Goal: Information Seeking & Learning: Learn about a topic

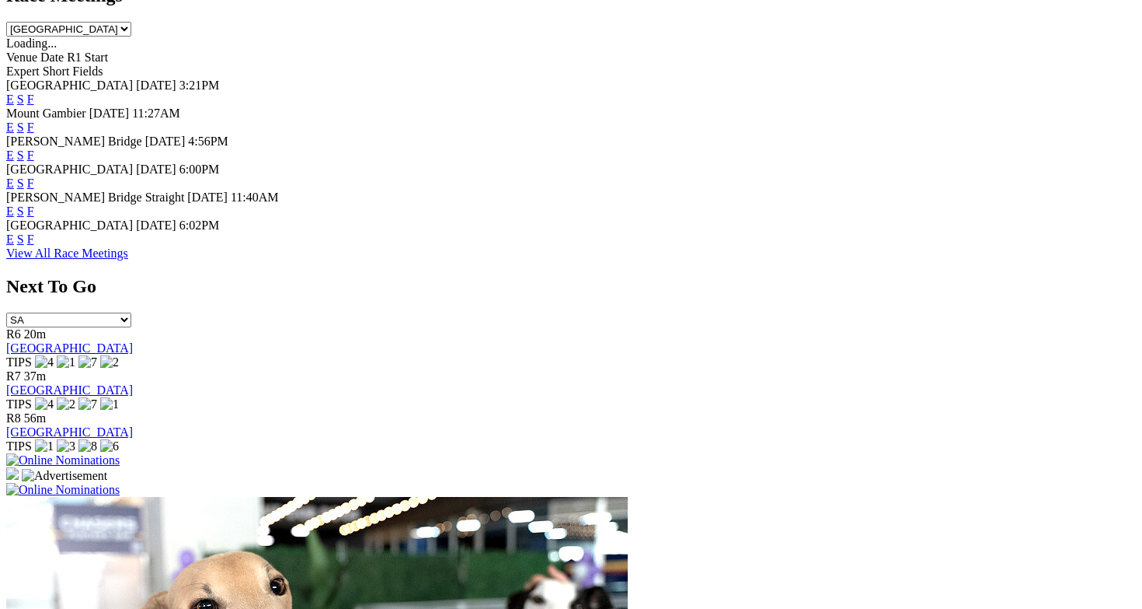
scroll to position [745, 4]
click at [128, 260] on link "View All Race Meetings" at bounding box center [67, 252] width 122 height 13
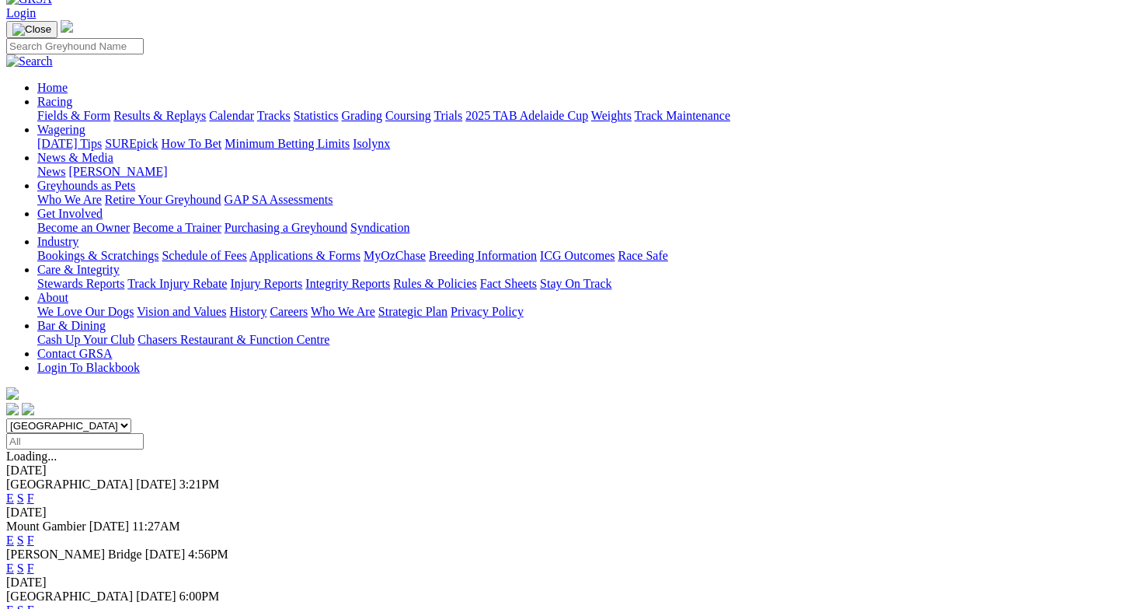
scroll to position [65, 3]
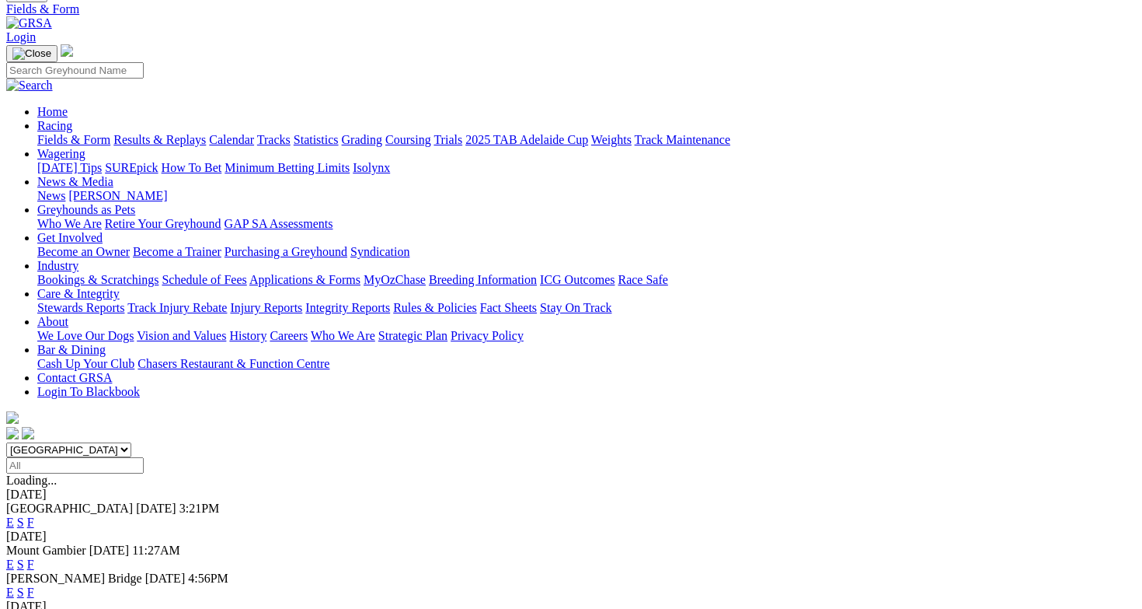
click at [144, 457] on input "Select date" at bounding box center [75, 465] width 138 height 16
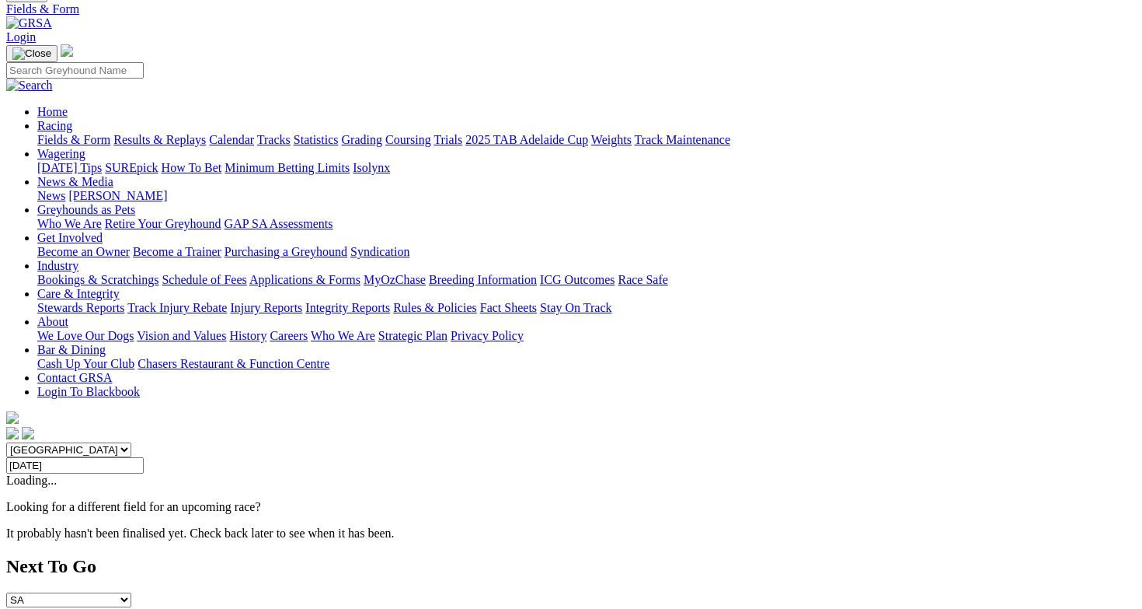
click at [144, 457] on input "Thursday, 28 Aug 2025" at bounding box center [75, 465] width 138 height 16
click at [144, 457] on input "Wednesday, 27 Aug 2025" at bounding box center [75, 465] width 138 height 16
type input "Tuesday, 26 Aug 2025"
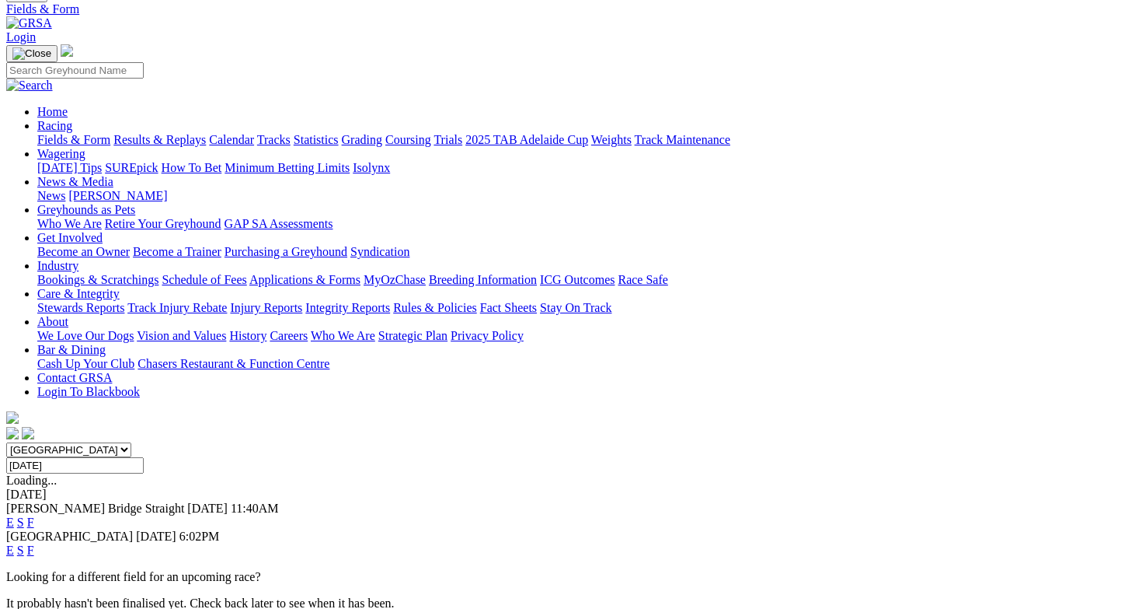
click at [144, 457] on input "Tuesday, 26 Aug 2025" at bounding box center [75, 465] width 138 height 16
click at [450, 570] on p "Looking for a different field for an upcoming race?" at bounding box center [571, 577] width 1130 height 14
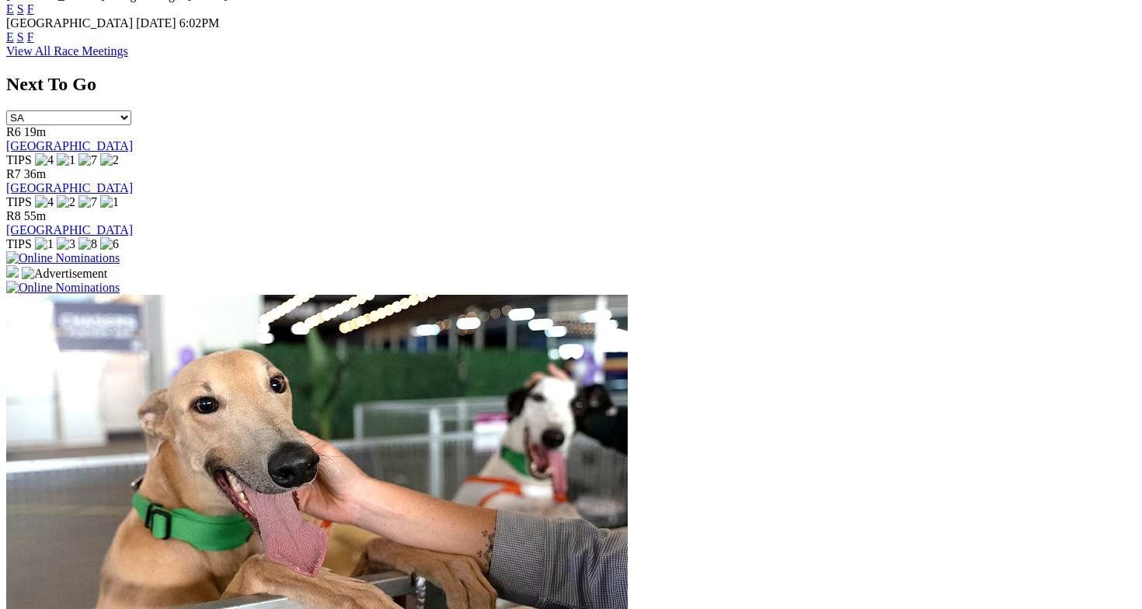
scroll to position [947, 8]
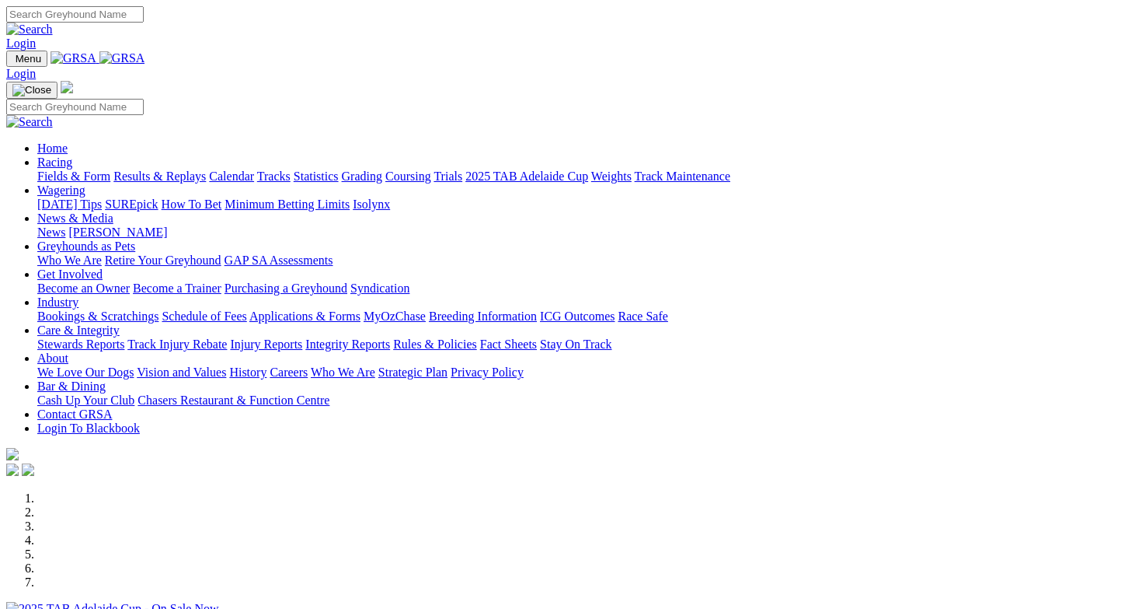
click at [72, 155] on link "Racing" at bounding box center [54, 161] width 35 height 13
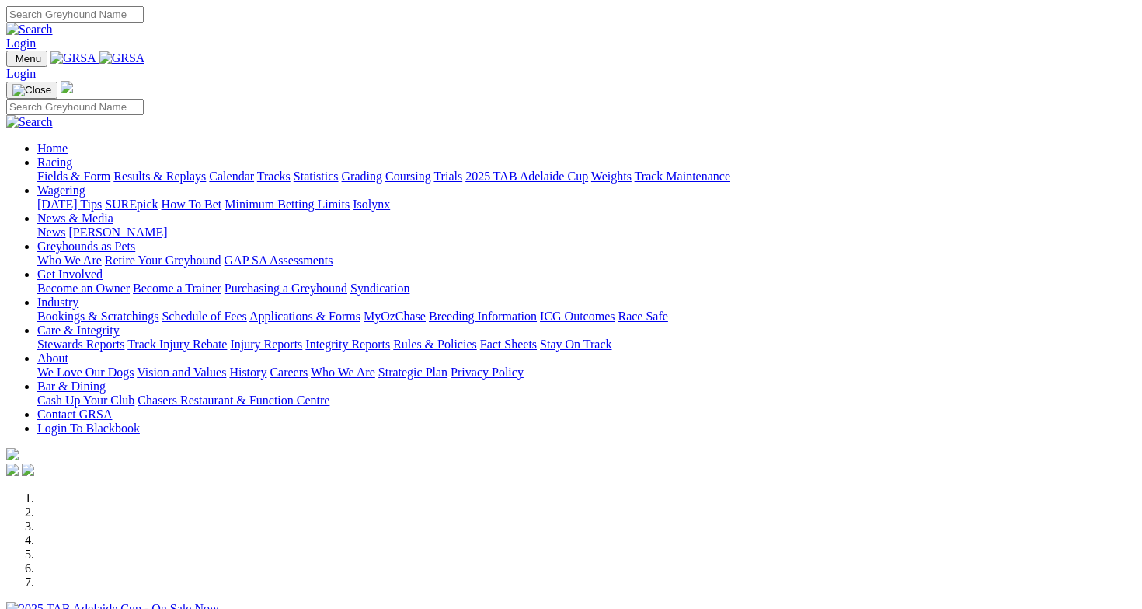
click at [72, 155] on link "Racing" at bounding box center [54, 161] width 35 height 13
click at [254, 169] on link "Calendar" at bounding box center [231, 175] width 45 height 13
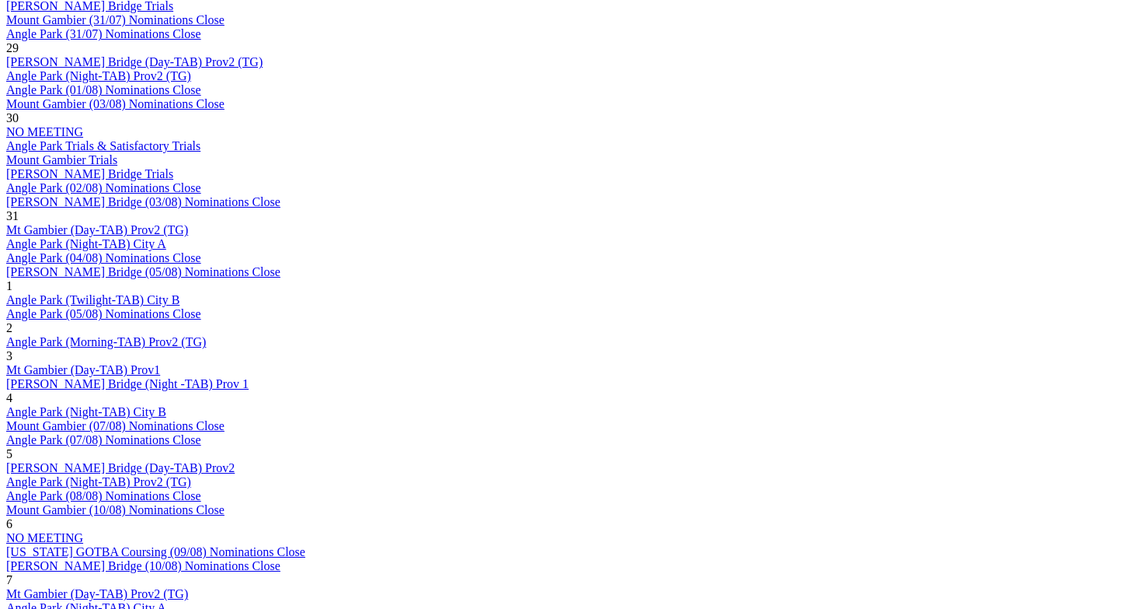
scroll to position [947, 11]
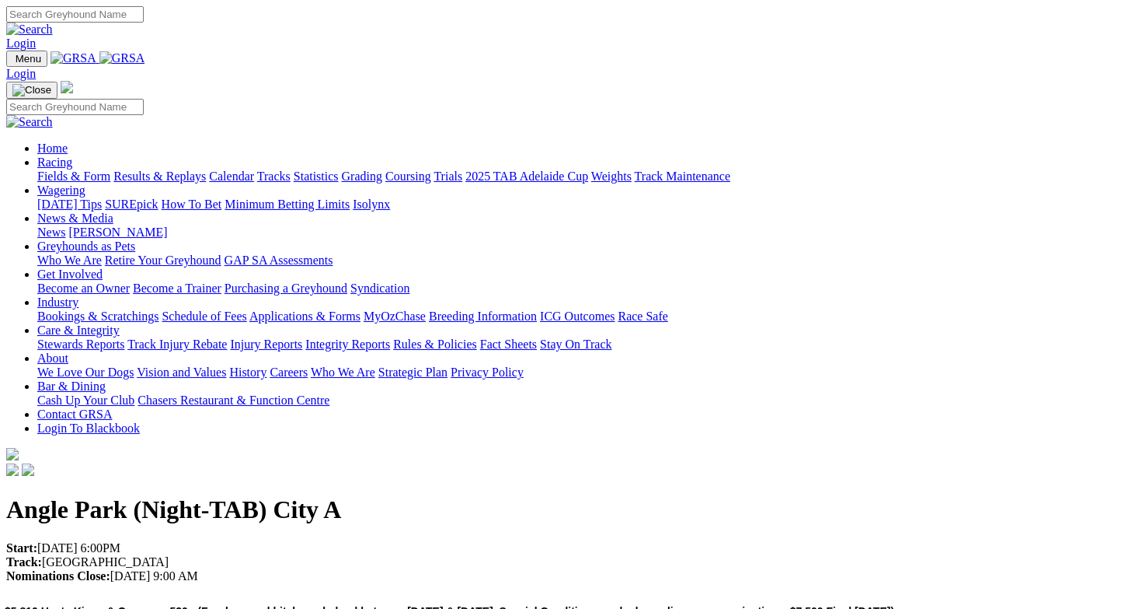
scroll to position [0, 2]
click at [112, 407] on link "Contact GRSA" at bounding box center [74, 413] width 75 height 13
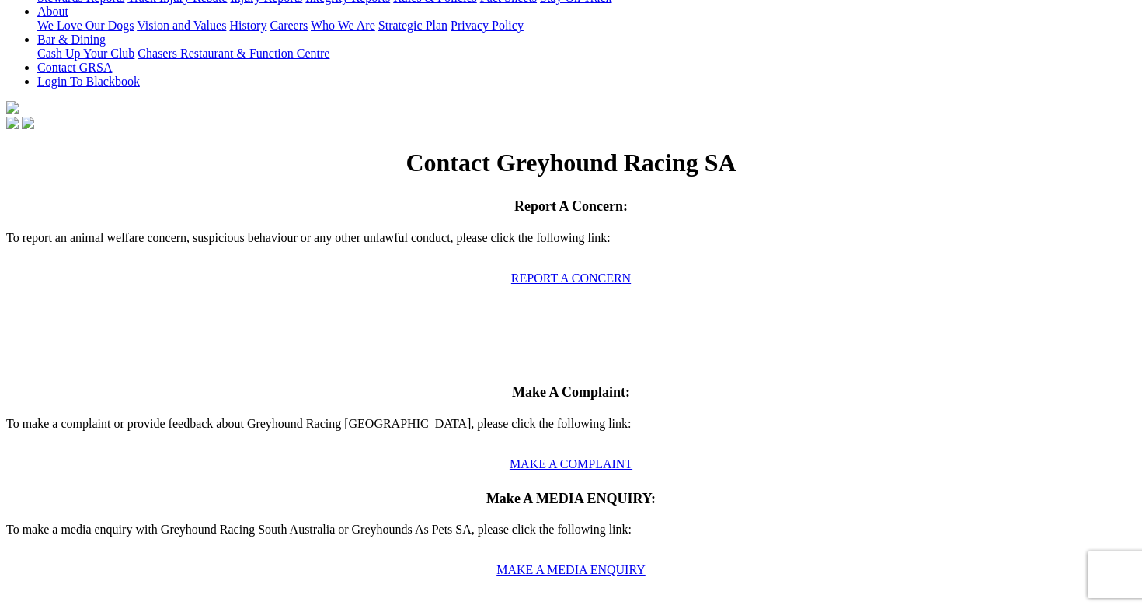
scroll to position [372, 8]
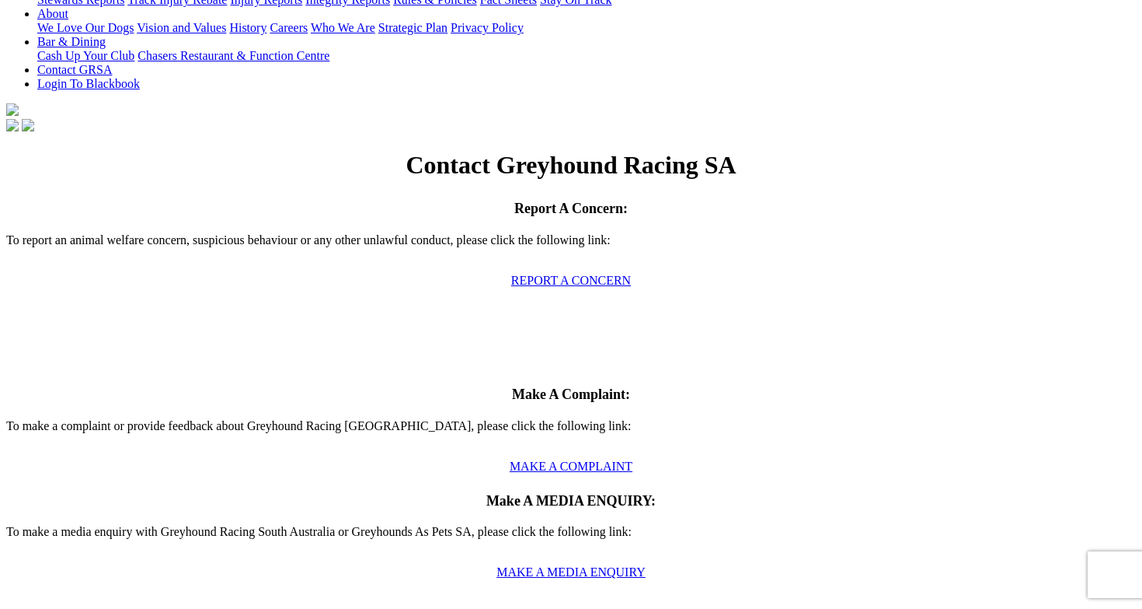
type input "C"
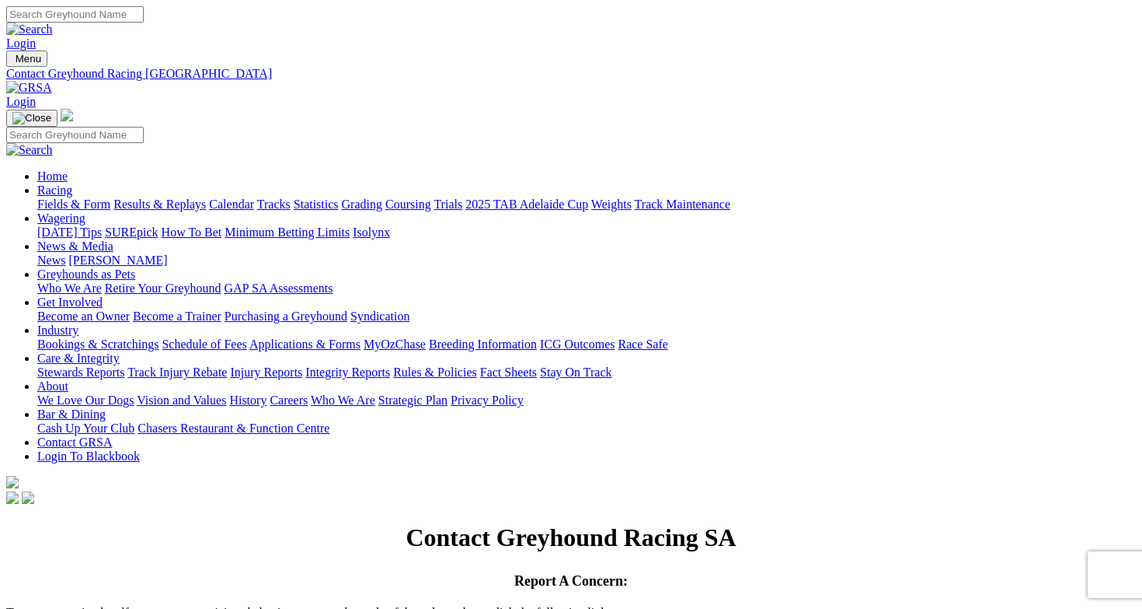
scroll to position [0, 8]
click at [135, 267] on link "Greyhounds as Pets" at bounding box center [86, 273] width 98 height 13
click at [222, 281] on link "Retire Your Greyhound" at bounding box center [163, 287] width 117 height 13
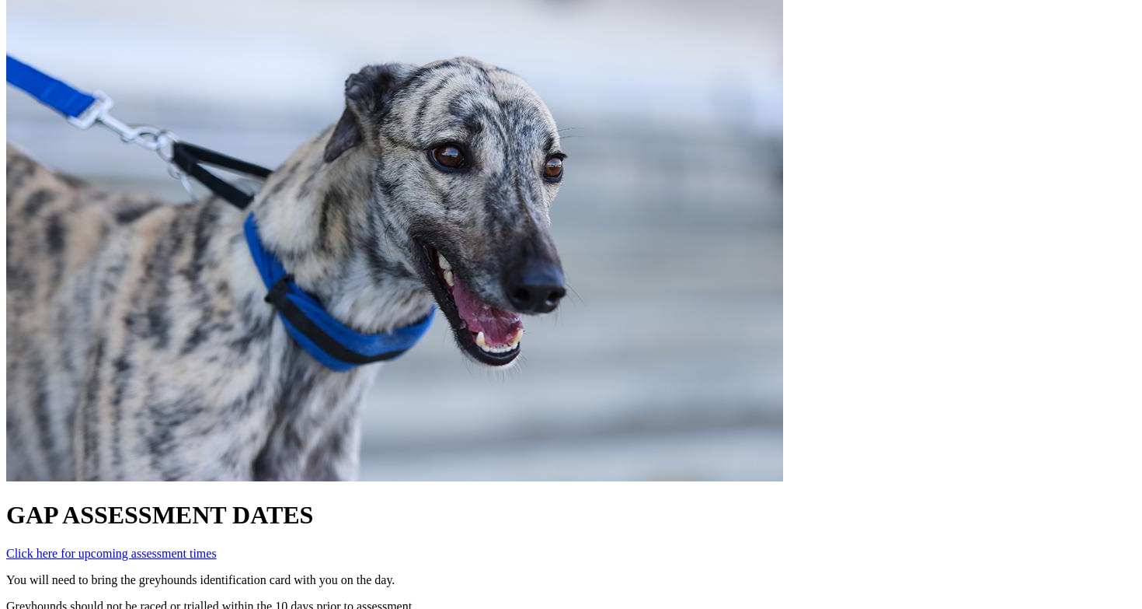
scroll to position [717, 8]
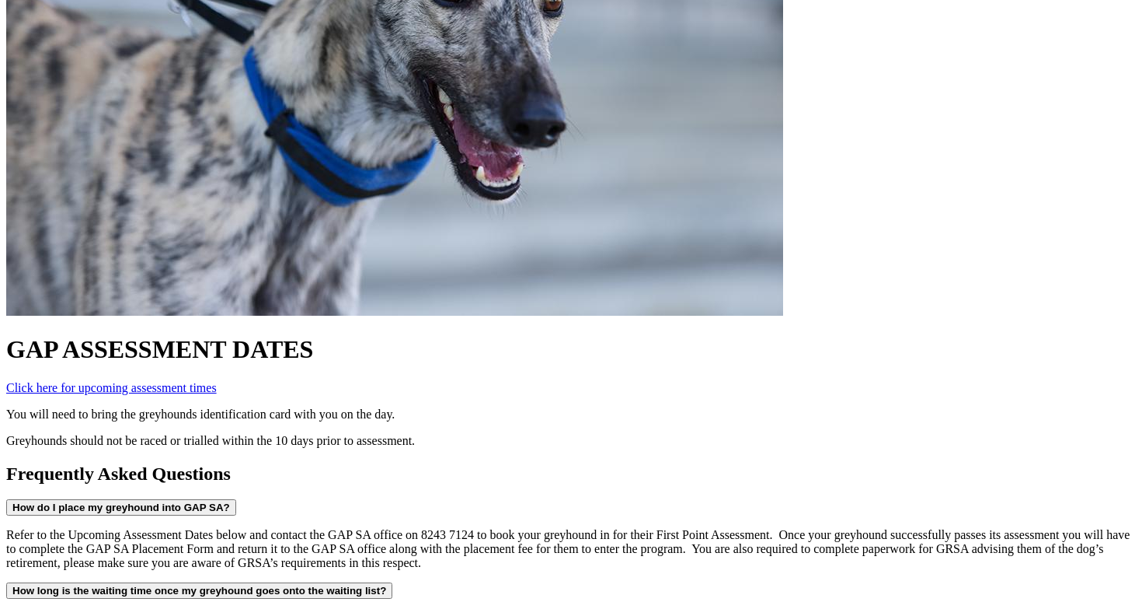
scroll to position [883, 8]
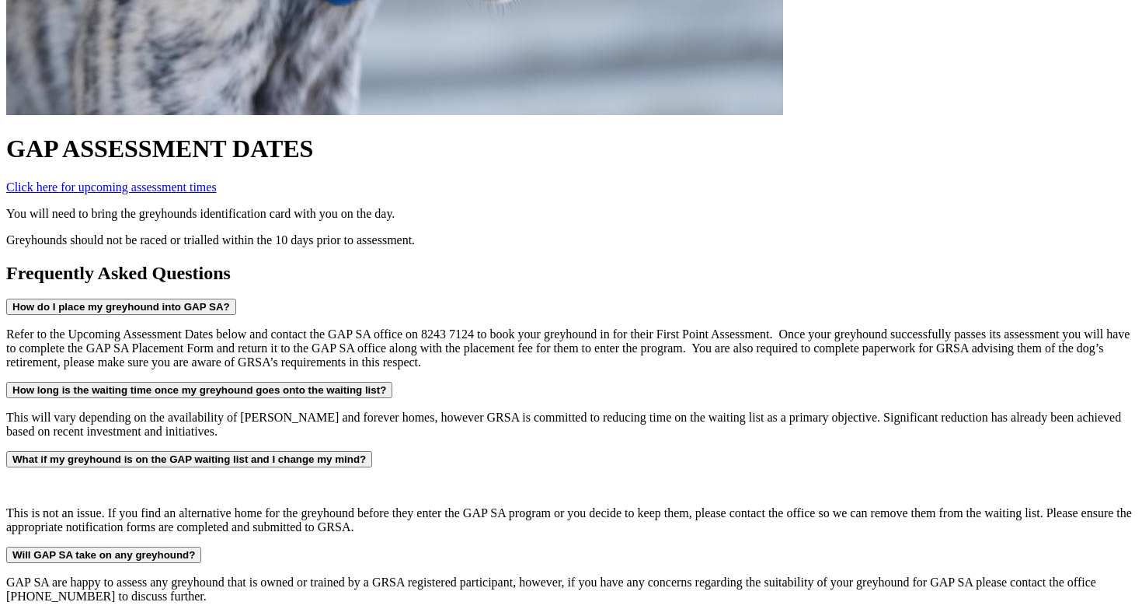
scroll to position [1083, 8]
click at [195, 549] on strong "Will GAP SA take on any greyhound?" at bounding box center [103, 555] width 183 height 12
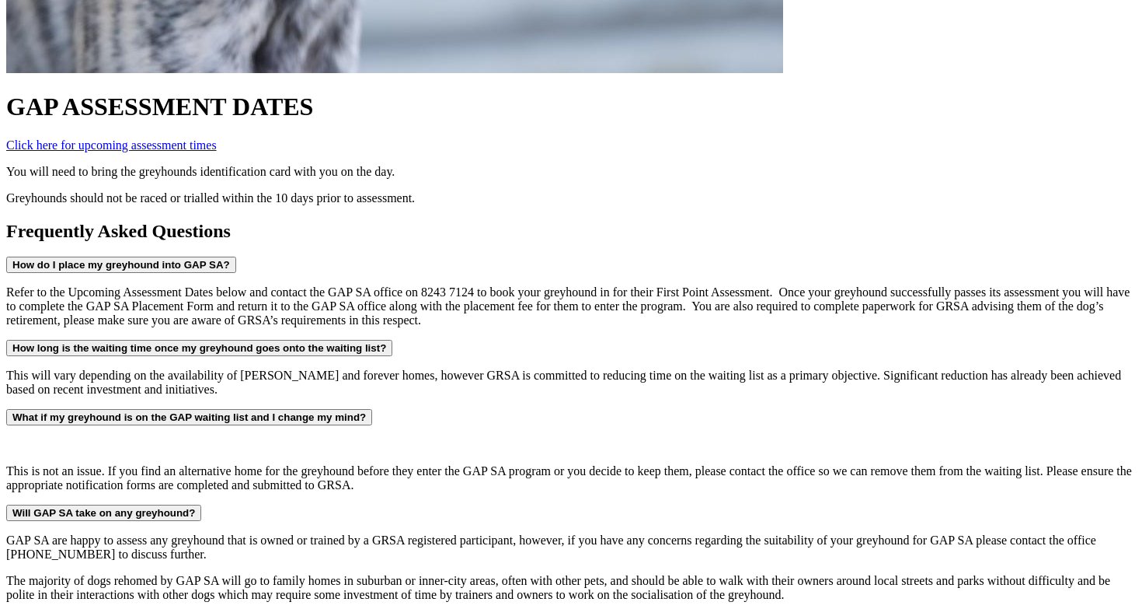
scroll to position [1142, 7]
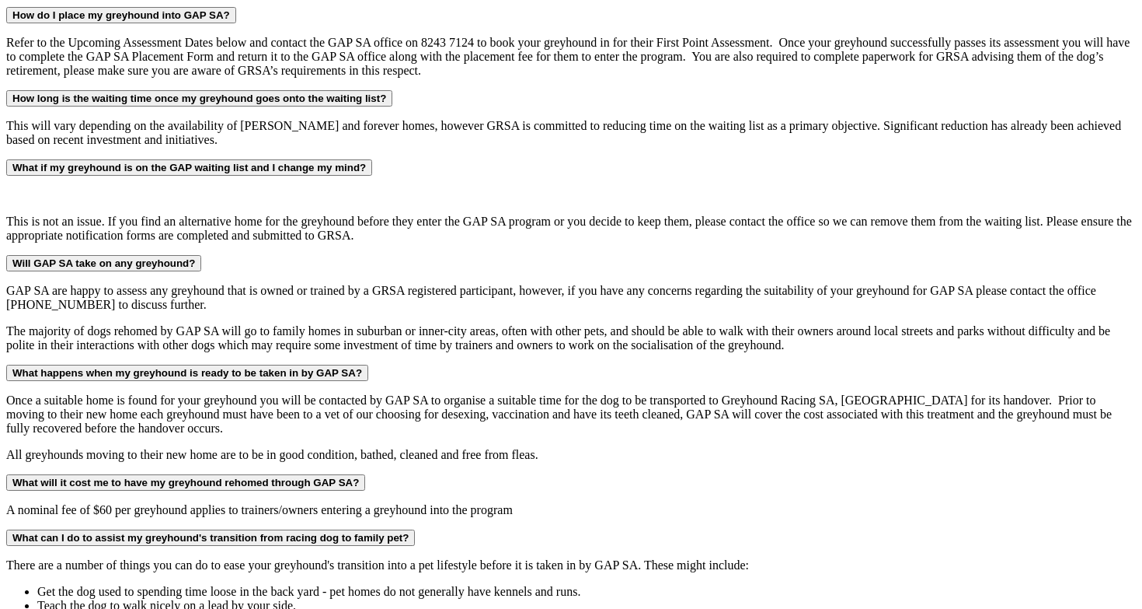
scroll to position [1354, 8]
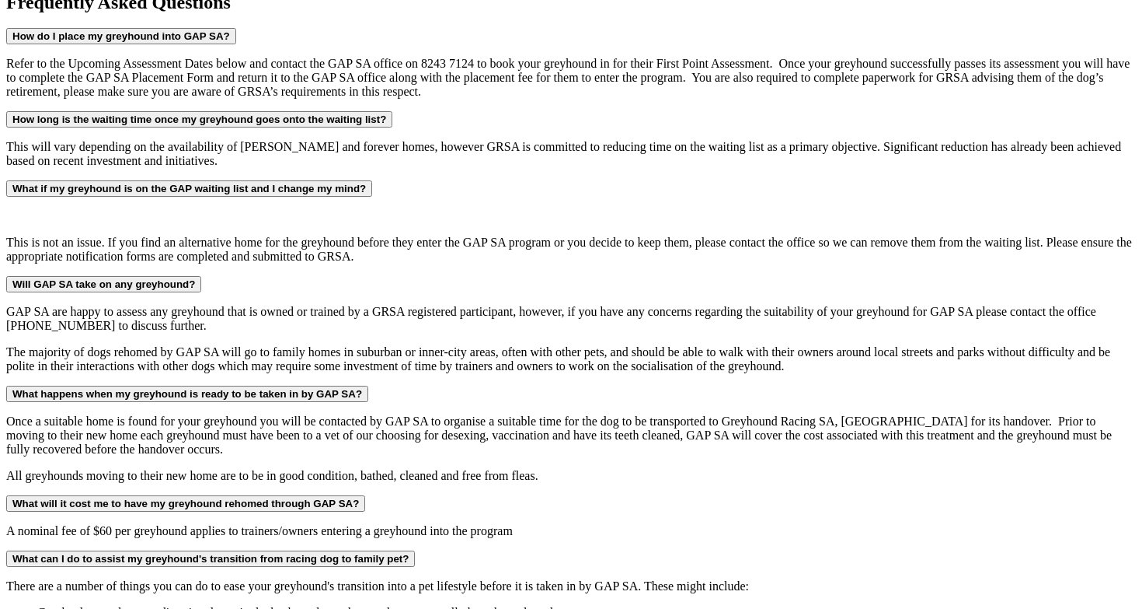
drag, startPoint x: 915, startPoint y: 225, endPoint x: 1142, endPoint y: 229, distance: 227.0
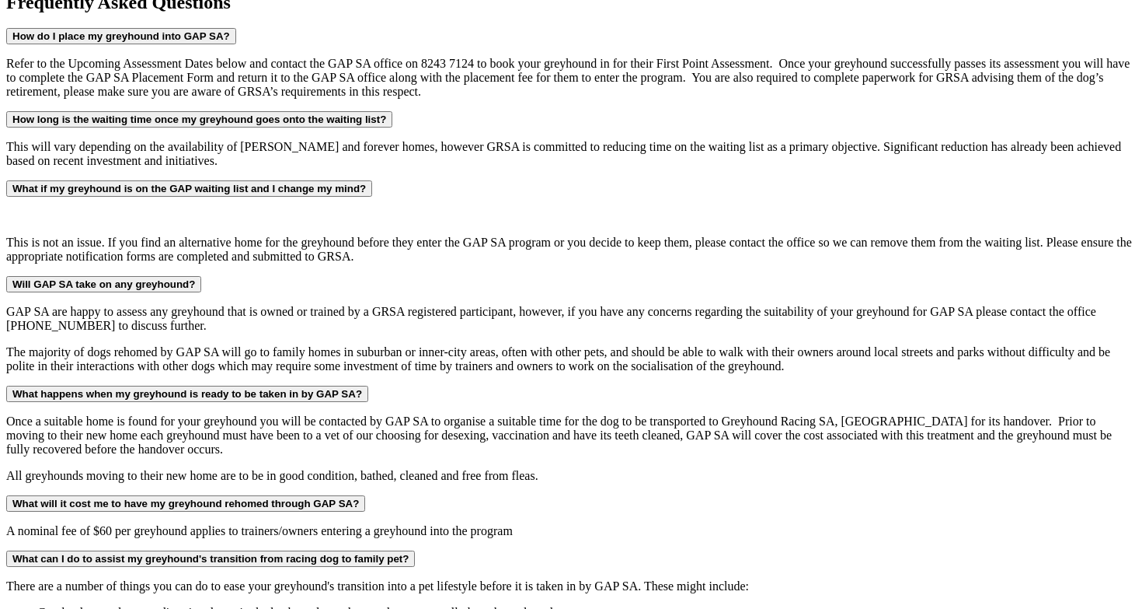
click at [1142, 229] on html "Login Menu Retire Your Greyhound Login Home Racing Fields & Form Results & Repl…" at bounding box center [571, 560] width 1142 height 3828
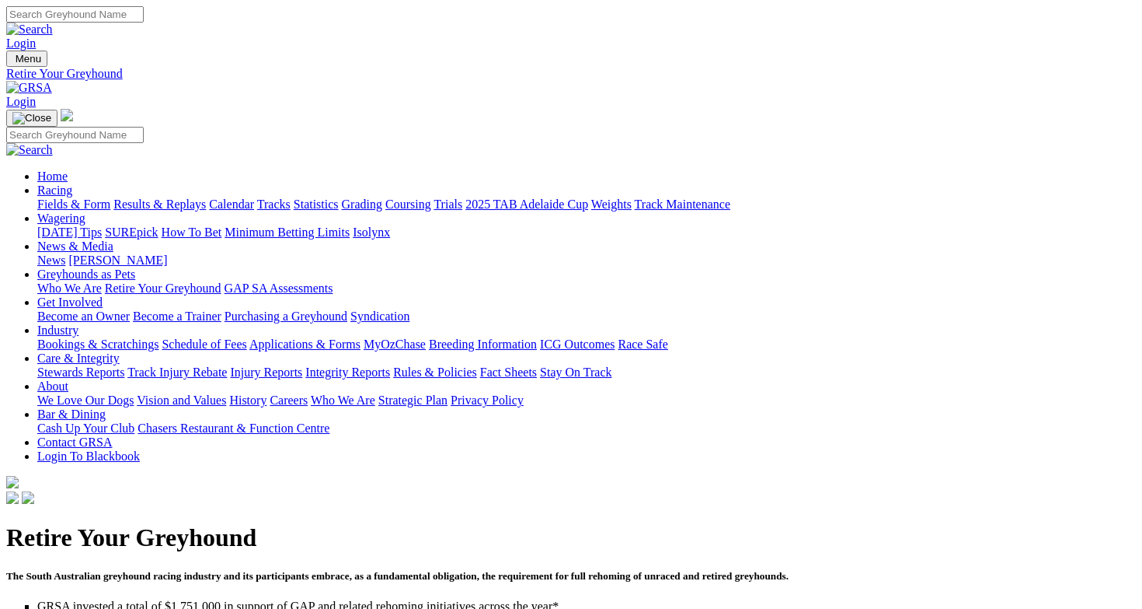
scroll to position [0, 8]
click at [102, 281] on link "Who We Are" at bounding box center [69, 287] width 65 height 13
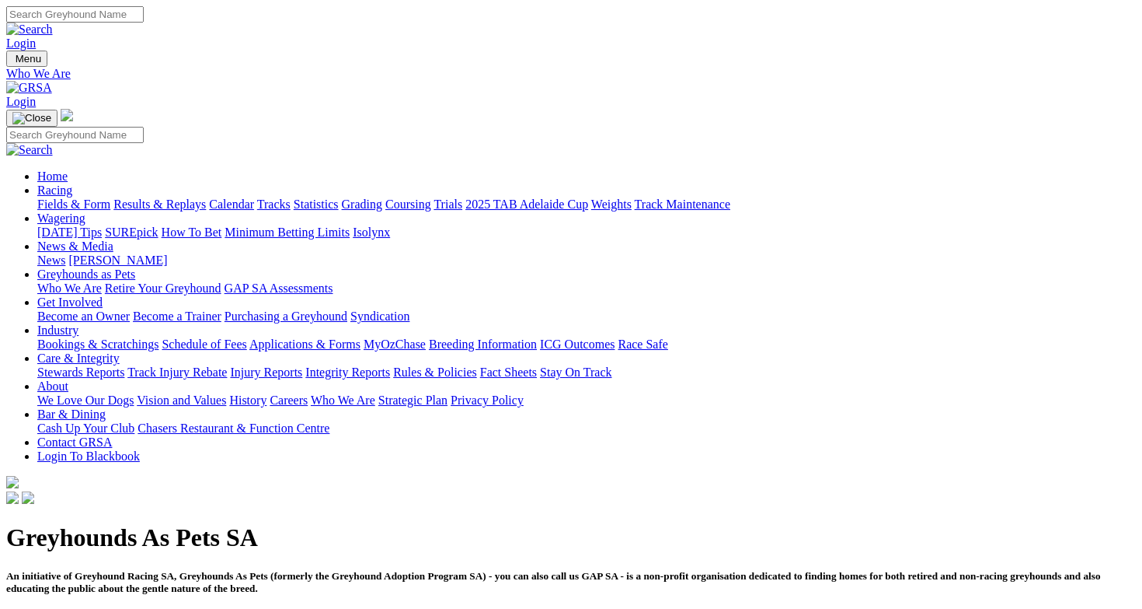
click at [72, 183] on link "Racing" at bounding box center [54, 189] width 35 height 13
click at [85, 211] on link "Wagering" at bounding box center [61, 217] width 48 height 13
click at [72, 183] on link "Racing" at bounding box center [54, 189] width 35 height 13
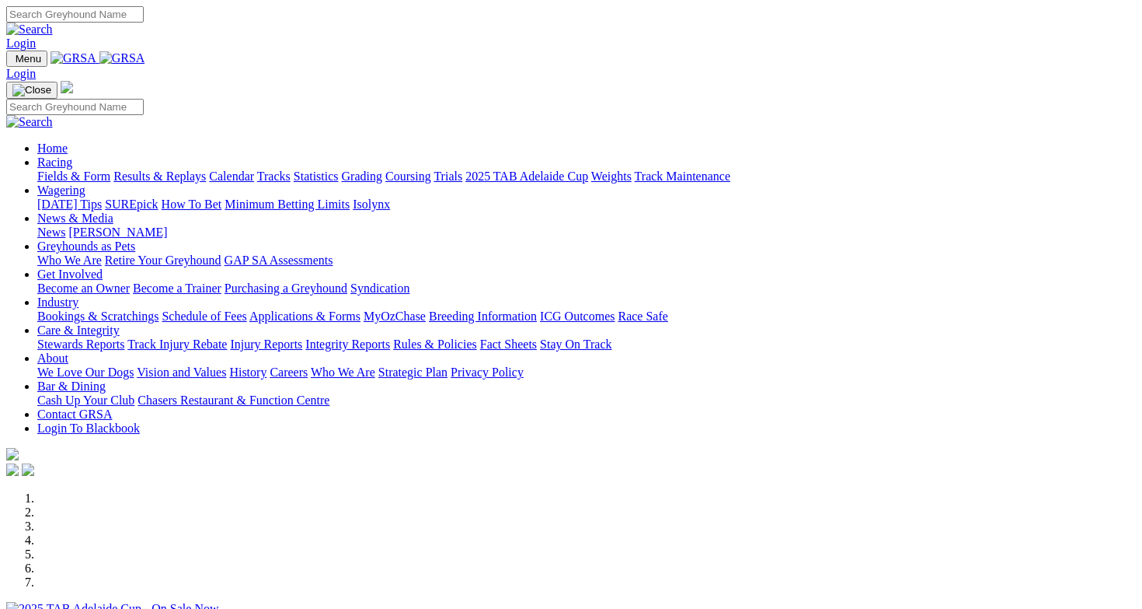
click at [497, 608] on div at bounding box center [571, 616] width 1130 height 0
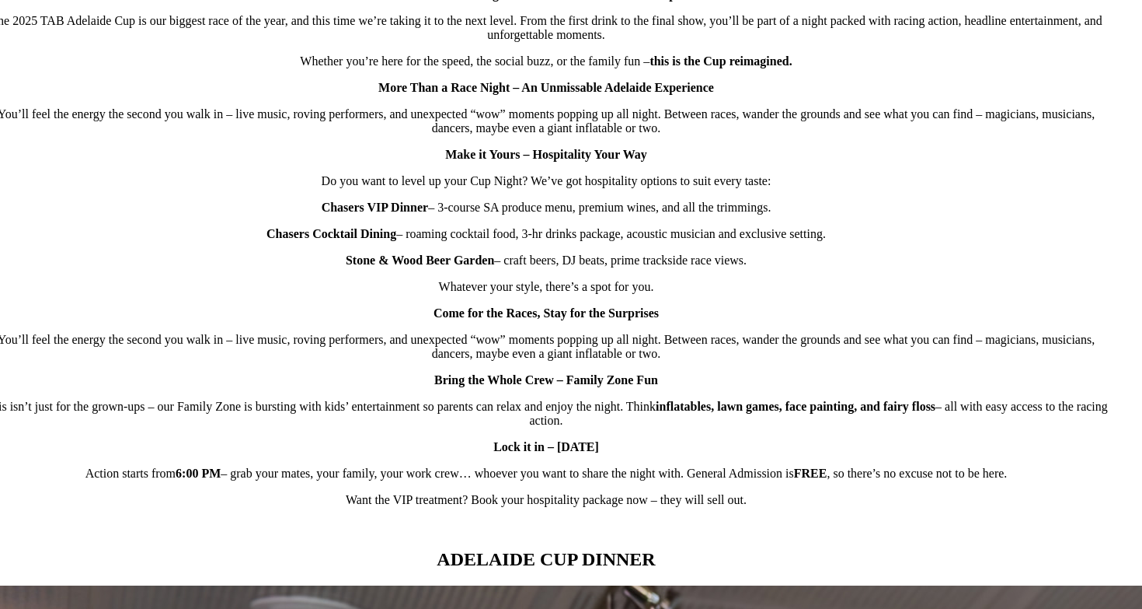
scroll to position [1009, 26]
click at [794, 480] on strong "FREE" at bounding box center [810, 473] width 33 height 13
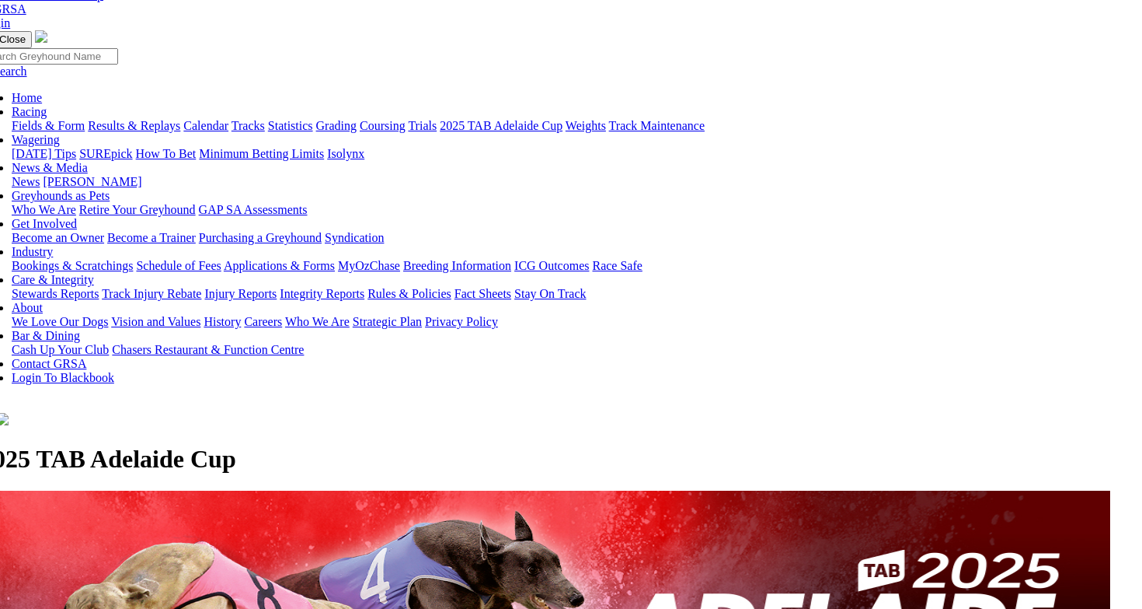
scroll to position [67, 26]
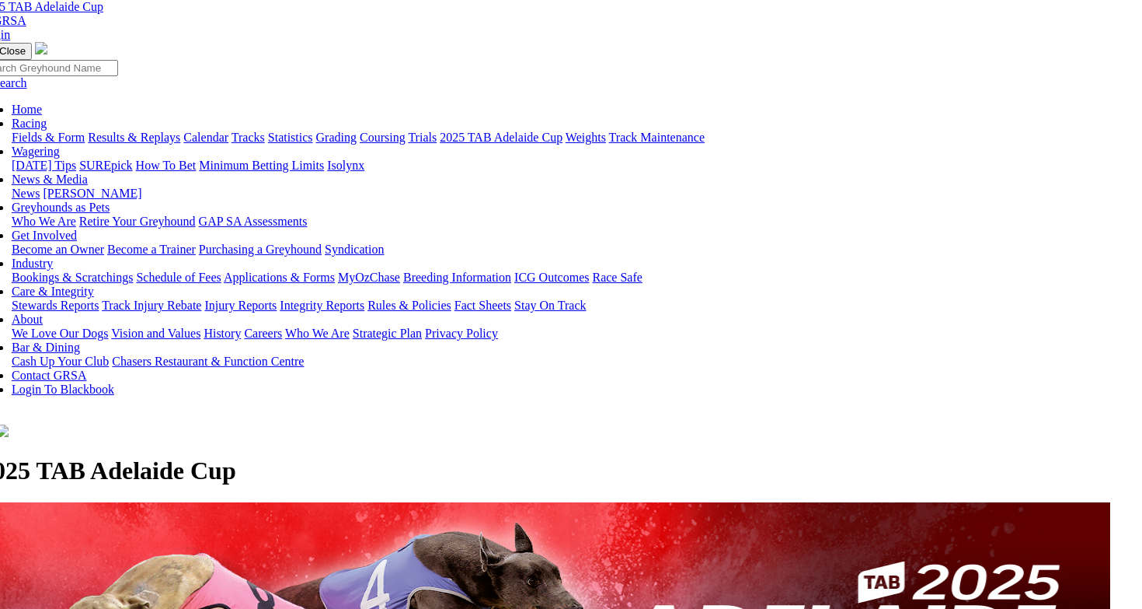
click at [563, 131] on link "2025 TAB Adelaide Cup" at bounding box center [501, 137] width 123 height 13
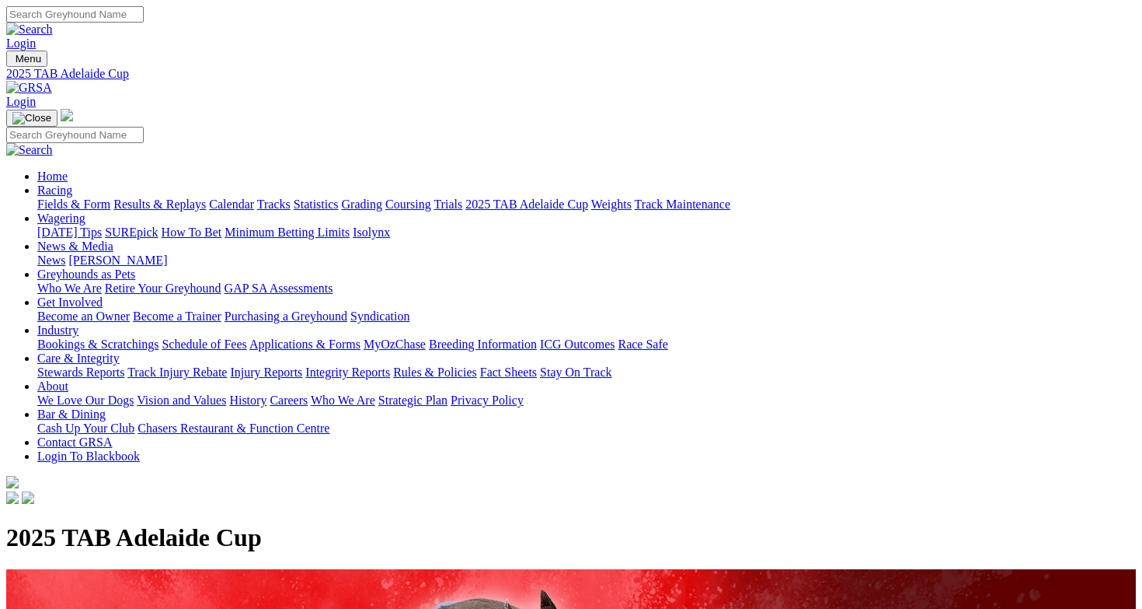
click at [431, 197] on link "Coursing" at bounding box center [408, 203] width 46 height 13
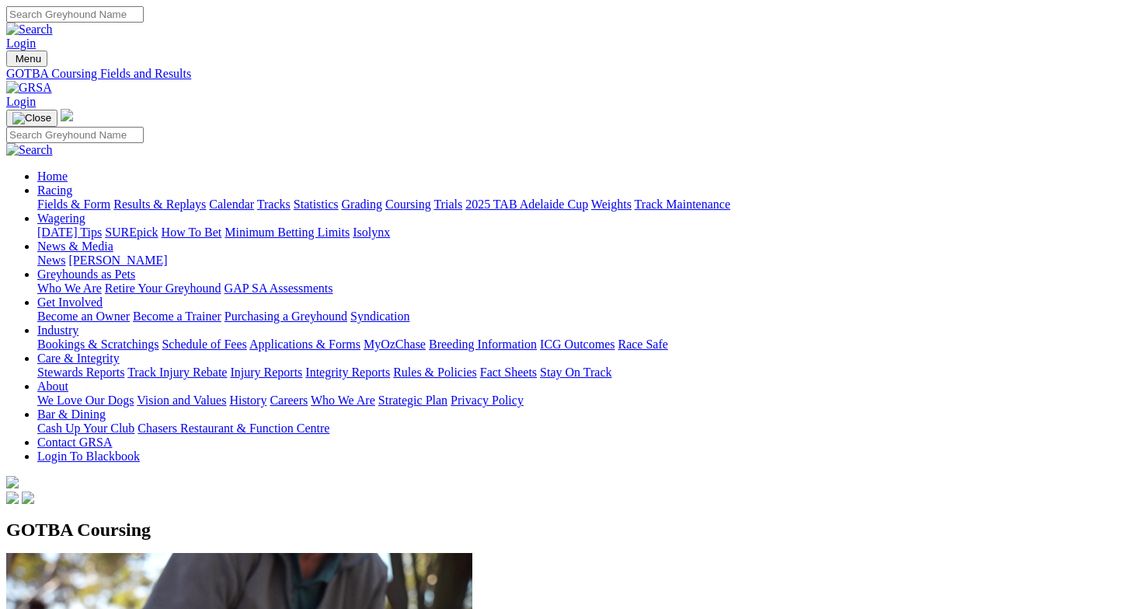
click at [382, 197] on link "Grading" at bounding box center [362, 203] width 40 height 13
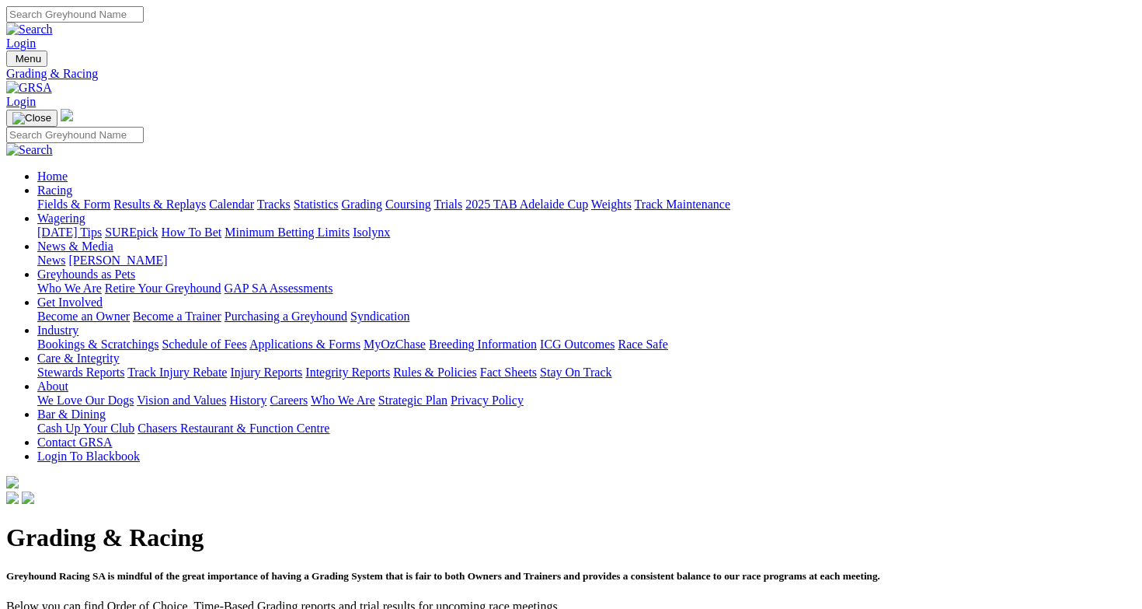
click at [339, 197] on link "Statistics" at bounding box center [316, 203] width 45 height 13
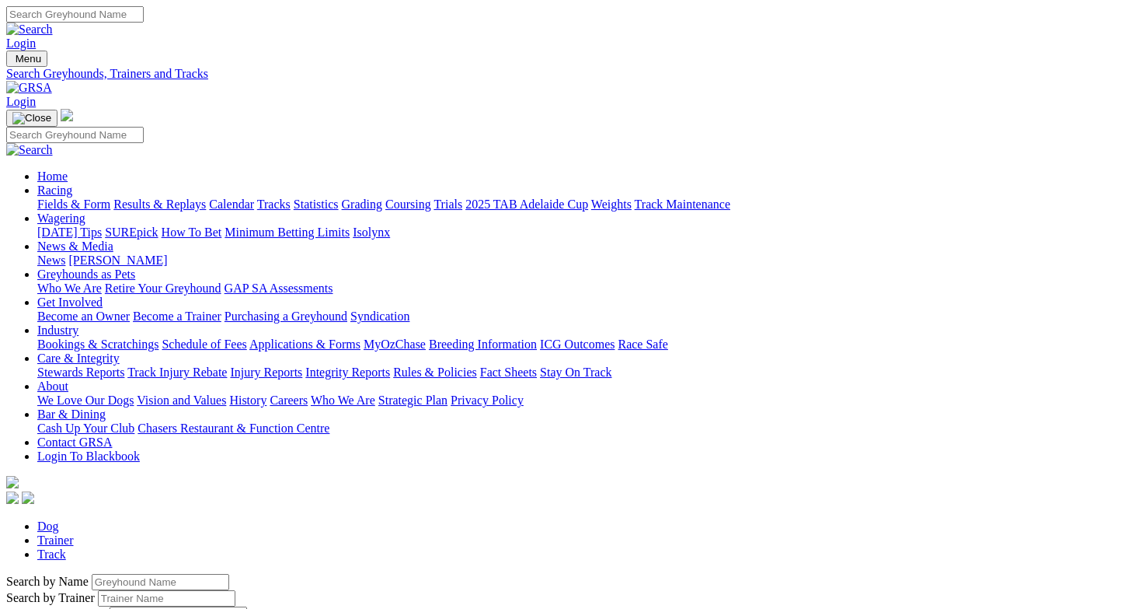
click at [291, 197] on link "Tracks" at bounding box center [273, 203] width 33 height 13
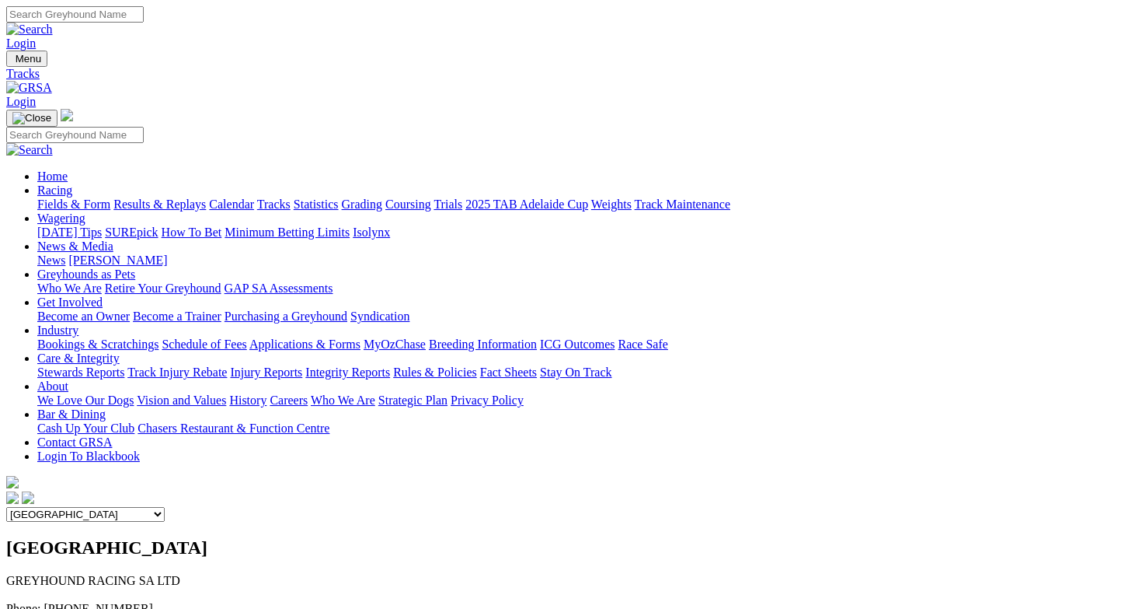
click at [113, 239] on link "News & Media" at bounding box center [75, 245] width 76 height 13
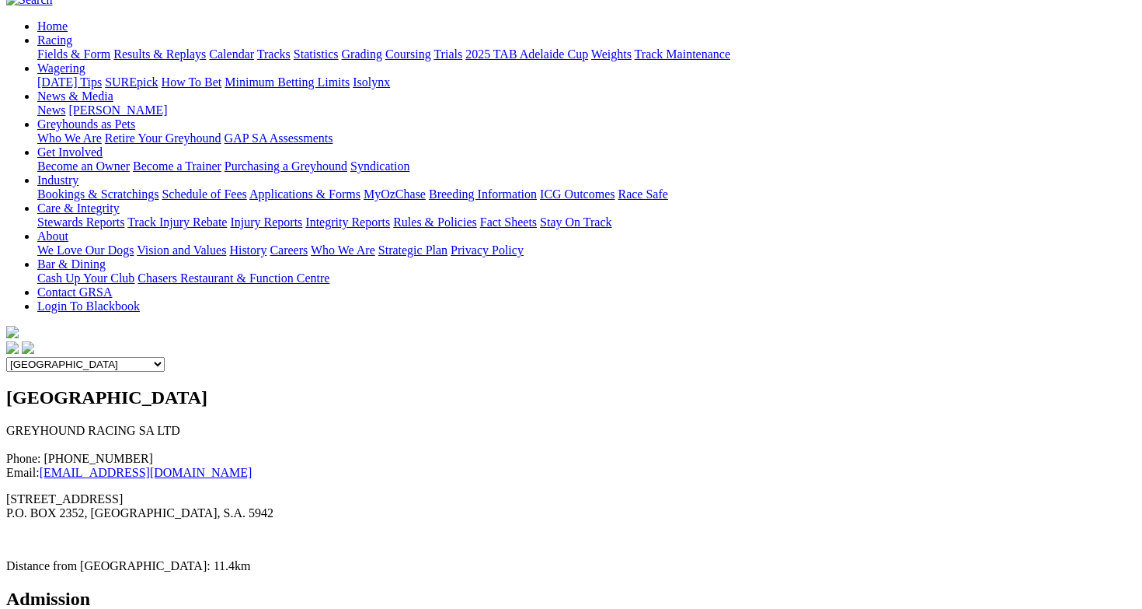
scroll to position [150, 3]
drag, startPoint x: 373, startPoint y: 413, endPoint x: 89, endPoint y: 368, distance: 288.0
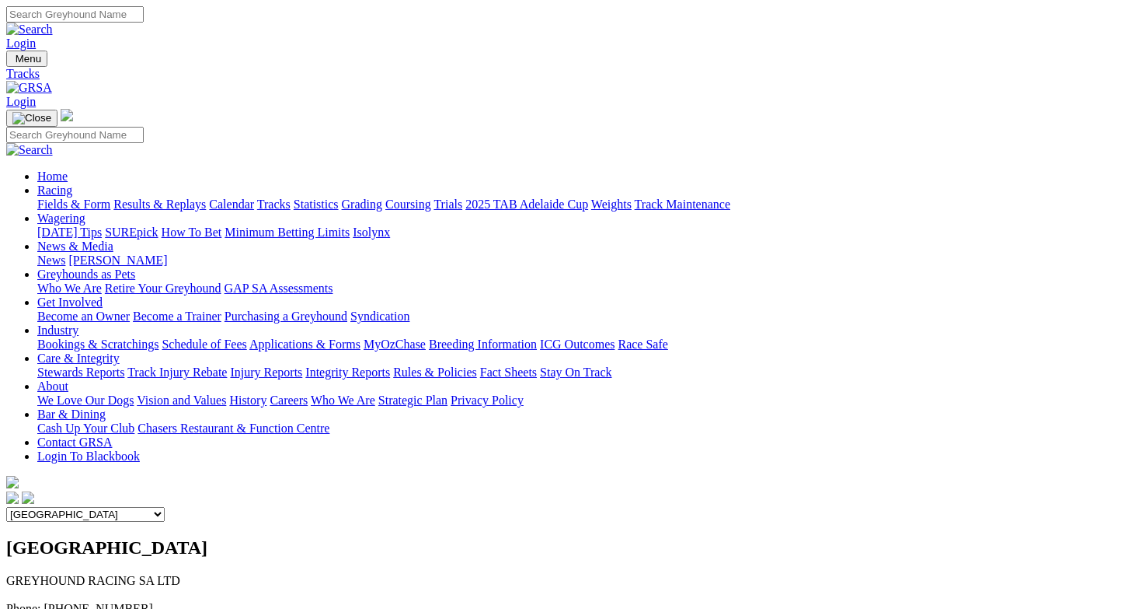
scroll to position [0, 3]
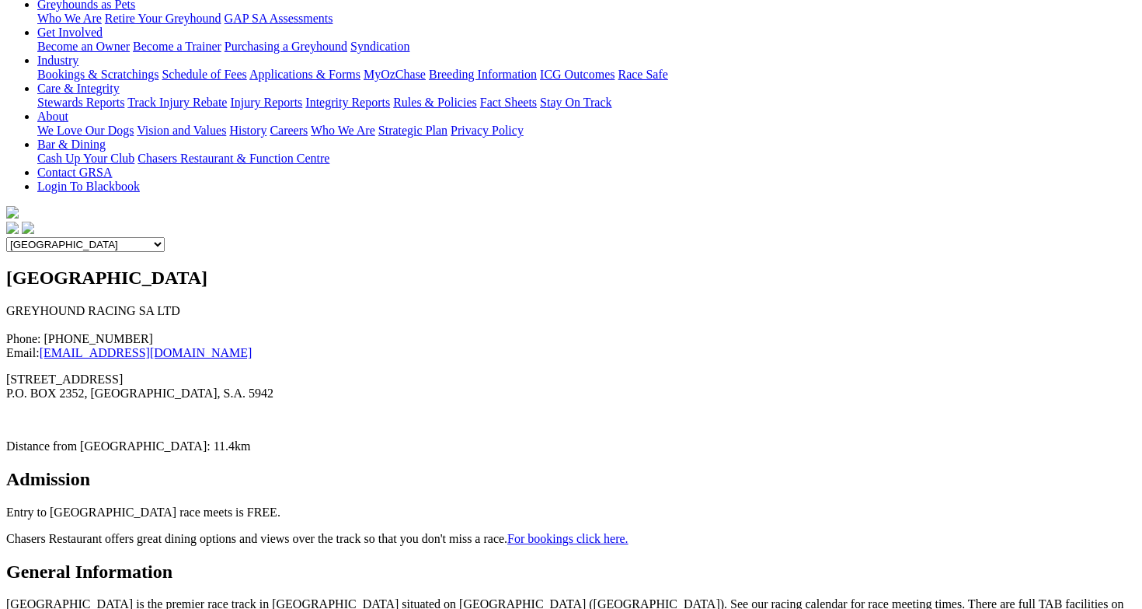
scroll to position [270, 9]
drag, startPoint x: 209, startPoint y: 157, endPoint x: 143, endPoint y: 155, distance: 66.1
click at [143, 439] on p "Distance from [GEOGRAPHIC_DATA]: 11.4km" at bounding box center [571, 446] width 1130 height 14
click at [180, 439] on p "Distance from [GEOGRAPHIC_DATA]: 11.4km" at bounding box center [571, 446] width 1130 height 14
drag, startPoint x: 58, startPoint y: 155, endPoint x: 310, endPoint y: 155, distance: 251.8
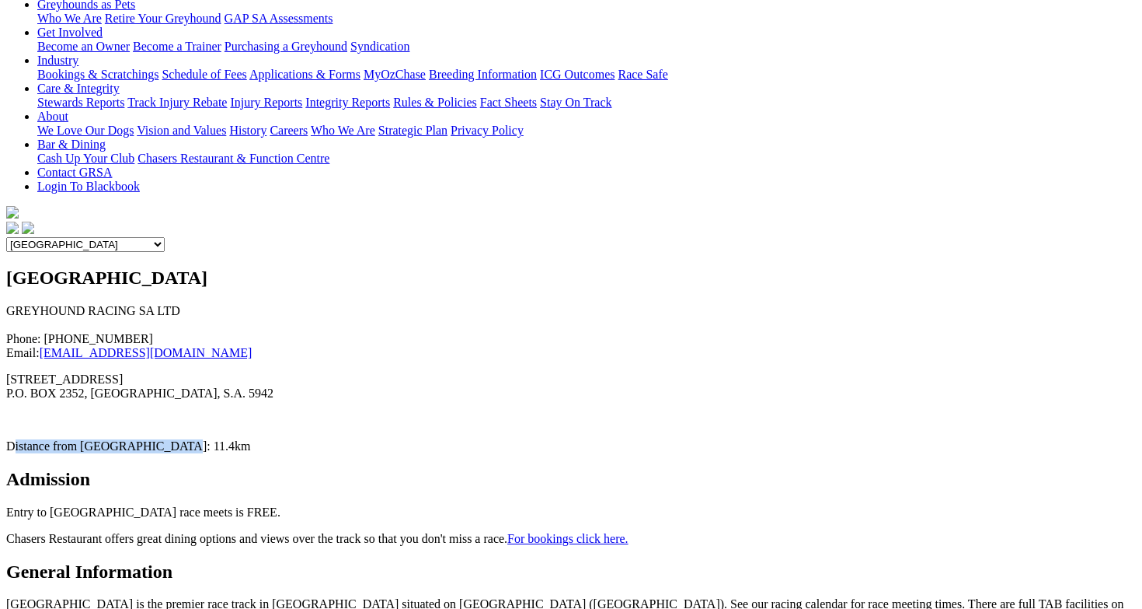
click at [310, 439] on p "Distance from [GEOGRAPHIC_DATA]: 11.4km" at bounding box center [571, 446] width 1130 height 14
drag, startPoint x: 167, startPoint y: 148, endPoint x: 189, endPoint y: 148, distance: 21.8
click at [189, 439] on p "Distance from [GEOGRAPHIC_DATA]: 11.4km" at bounding box center [571, 446] width 1130 height 14
click at [343, 439] on p "Distance from [GEOGRAPHIC_DATA]: 11.4km" at bounding box center [571, 446] width 1130 height 14
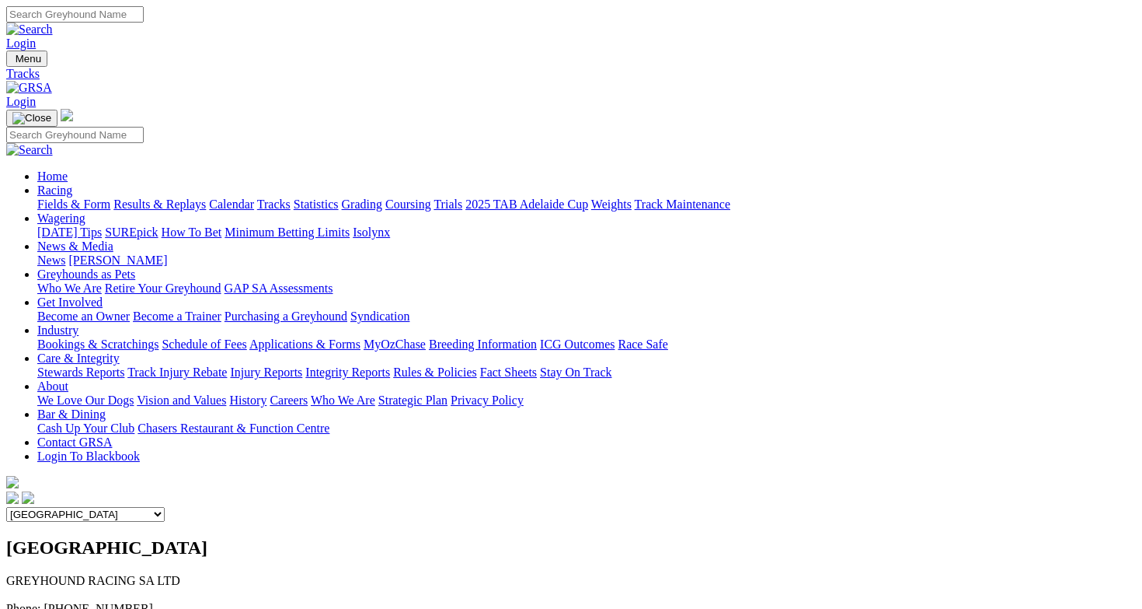
scroll to position [0, 8]
click at [106, 407] on link "Bar & Dining" at bounding box center [71, 413] width 68 height 13
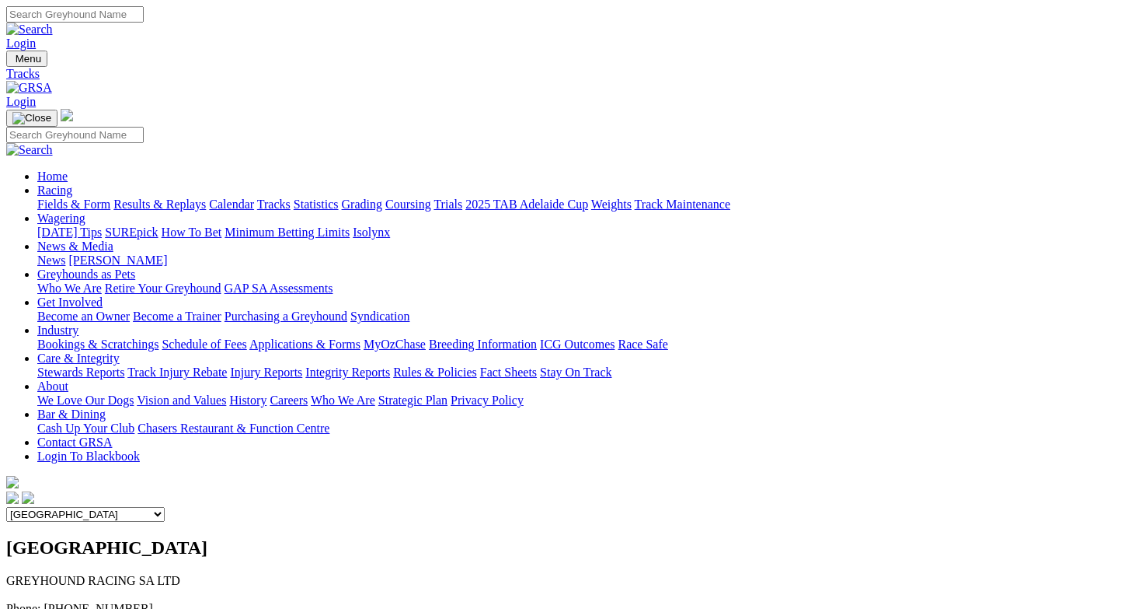
click at [330, 421] on link "Chasers Restaurant & Function Centre" at bounding box center [234, 427] width 192 height 13
